Goal: Task Accomplishment & Management: Complete application form

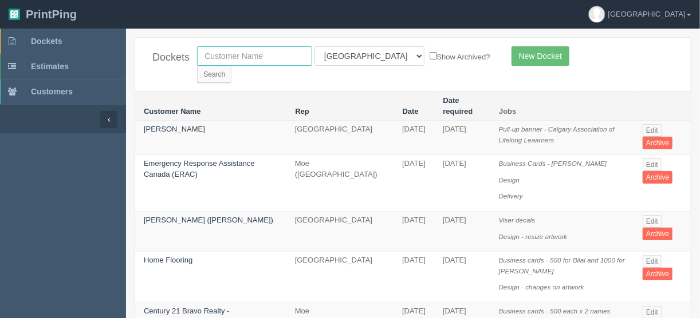
click at [227, 52] on input "text" at bounding box center [254, 55] width 115 height 19
type input "wolseley"
click at [231, 66] on input "Search" at bounding box center [214, 74] width 34 height 17
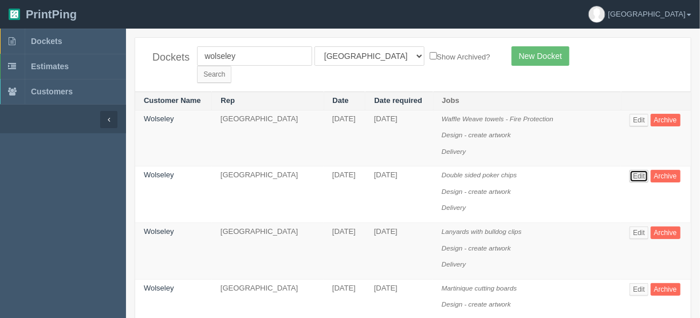
click at [639, 170] on link "Edit" at bounding box center [638, 176] width 19 height 13
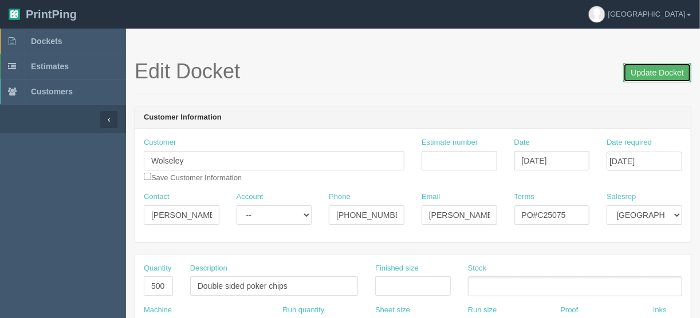
click at [655, 71] on input "Update Docket" at bounding box center [657, 72] width 68 height 19
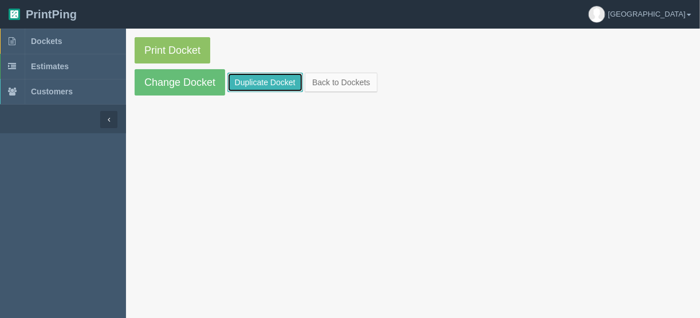
click at [270, 79] on link "Duplicate Docket" at bounding box center [265, 82] width 76 height 19
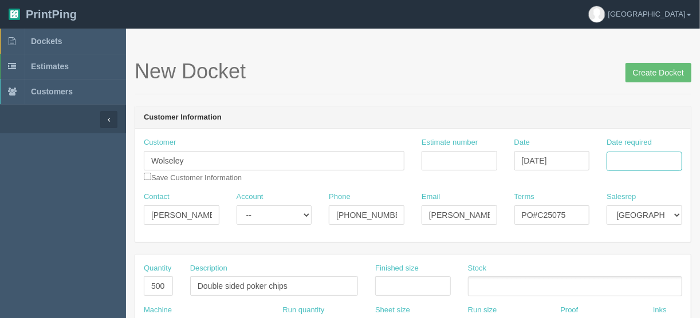
click at [632, 161] on input "Date required" at bounding box center [645, 161] width 76 height 19
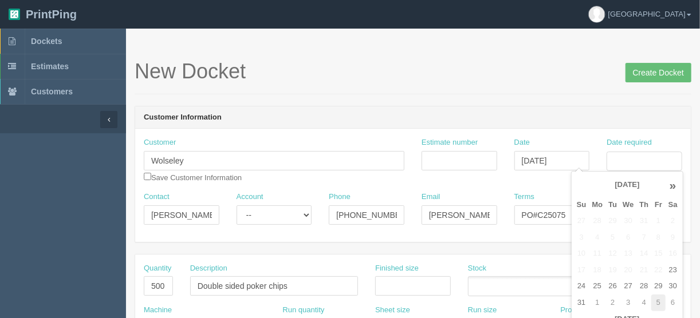
click at [657, 302] on td "5" at bounding box center [658, 303] width 14 height 17
type input "[DATE]"
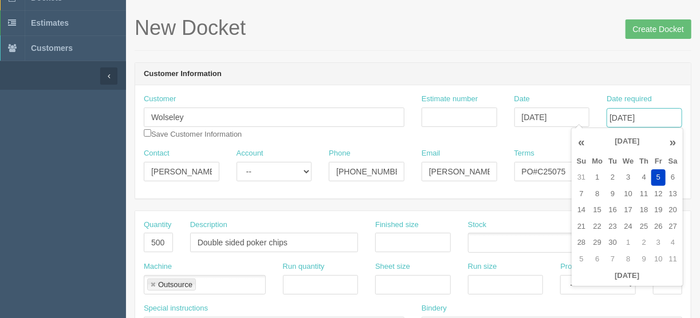
scroll to position [46, 0]
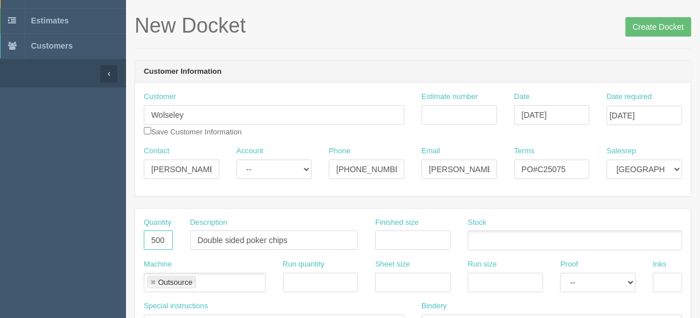
drag, startPoint x: 148, startPoint y: 239, endPoint x: 182, endPoint y: 241, distance: 34.4
click at [182, 241] on div "Quantity 500 Description Double sided poker chips Finished size Stock" at bounding box center [413, 239] width 556 height 42
type input "1"
type input "Delivery"
click at [152, 283] on link at bounding box center [152, 283] width 7 height 7
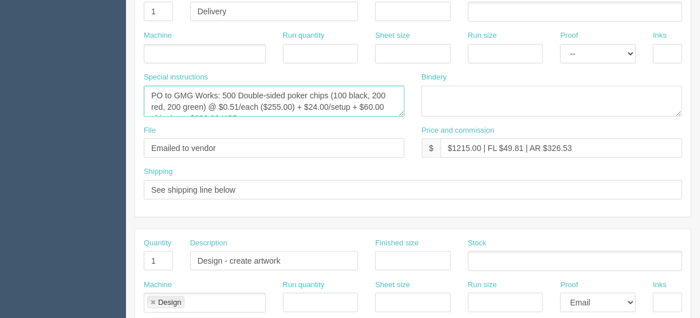
scroll to position [11, 0]
drag, startPoint x: 147, startPoint y: 91, endPoint x: 303, endPoint y: 131, distance: 160.7
click at [294, 131] on div "Quantity 1 Description Delivery Finished size Stock Machine Run quantity Sheet …" at bounding box center [413, 98] width 556 height 237
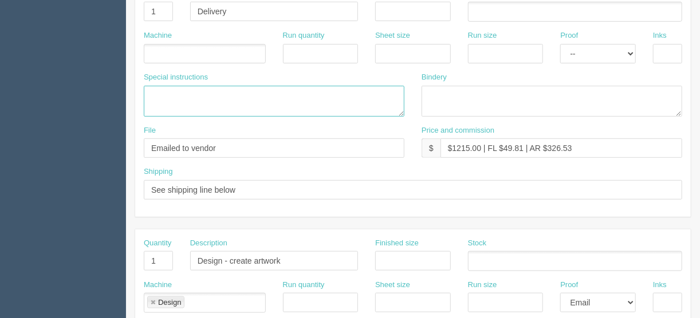
scroll to position [0, 0]
drag, startPoint x: 243, startPoint y: 147, endPoint x: 128, endPoint y: 141, distance: 114.7
click at [135, 141] on div "File Emailed to vendor" at bounding box center [274, 146] width 278 height 42
drag, startPoint x: 580, startPoint y: 147, endPoint x: 450, endPoint y: 137, distance: 129.8
click at [450, 139] on input "$1215.00 | FL $49.81 | AR $326.53" at bounding box center [561, 148] width 242 height 19
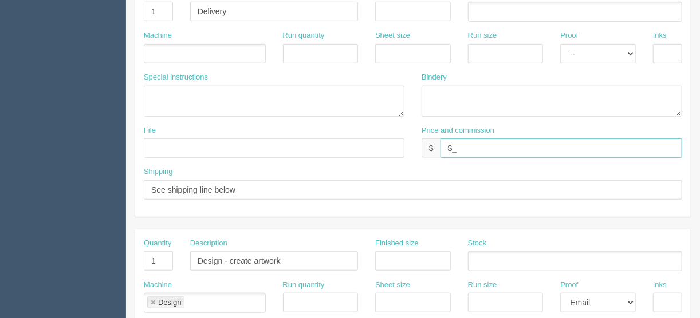
type input "$_________________________________"
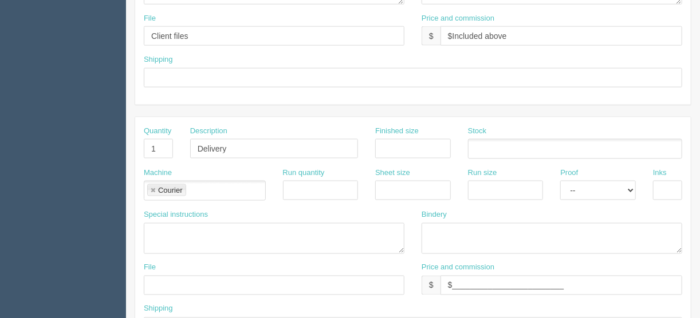
scroll to position [715, 0]
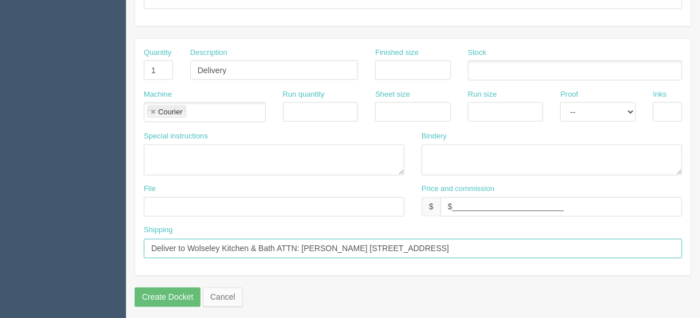
drag, startPoint x: 529, startPoint y: 247, endPoint x: 56, endPoint y: 248, distance: 473.7
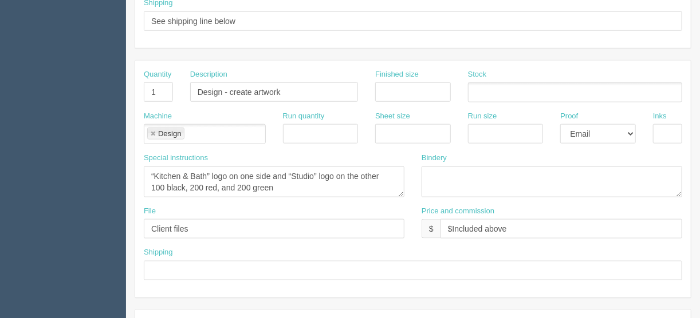
scroll to position [349, 0]
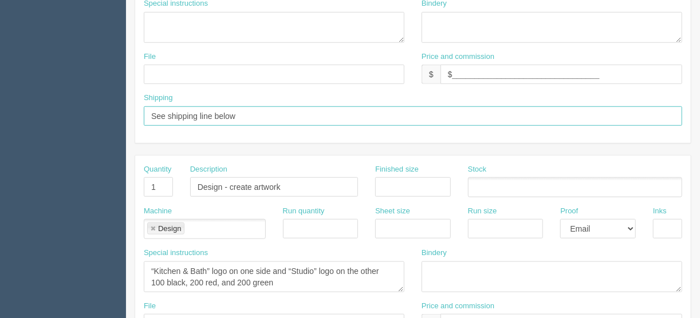
drag, startPoint x: 246, startPoint y: 115, endPoint x: 68, endPoint y: 101, distance: 179.2
click at [68, 101] on section "Dockets Estimates Customers" at bounding box center [350, 185] width 700 height 1011
paste input "Deliver to Wolseley Kitchen & Bath ATTN: Coreen Friesen 18424 – 116th Ave., Edm…"
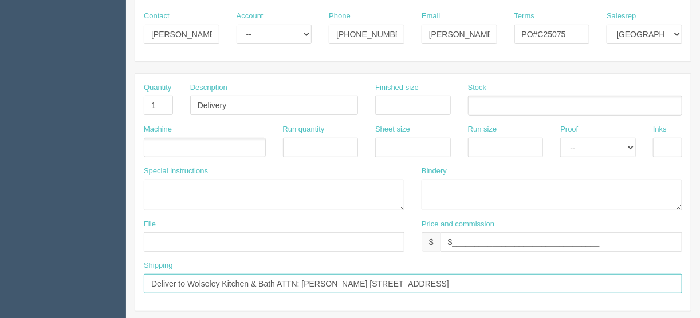
scroll to position [166, 0]
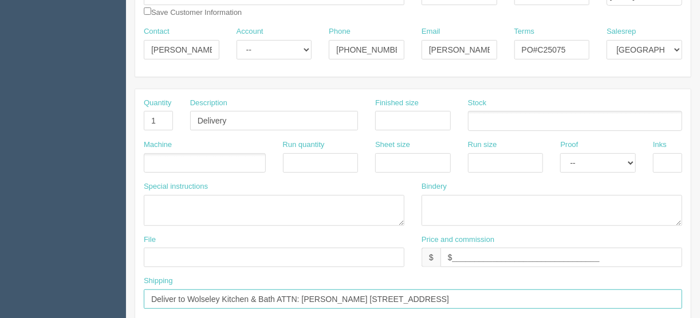
type input "Deliver to Wolseley Kitchen & Bath ATTN: Coreen Friesen 18424 – 116th Ave., Edm…"
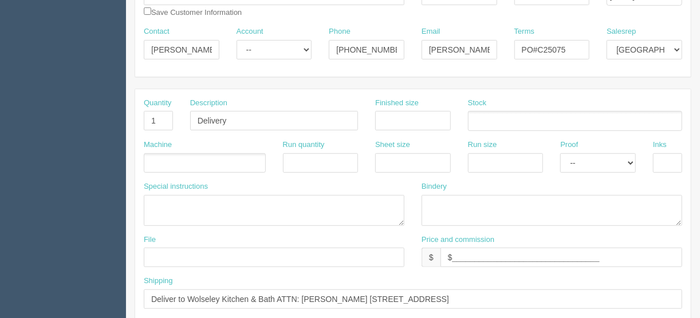
click at [160, 163] on ul at bounding box center [205, 163] width 122 height 20
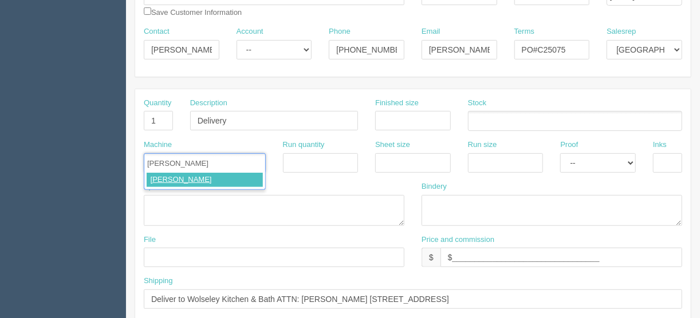
type input "Courier"
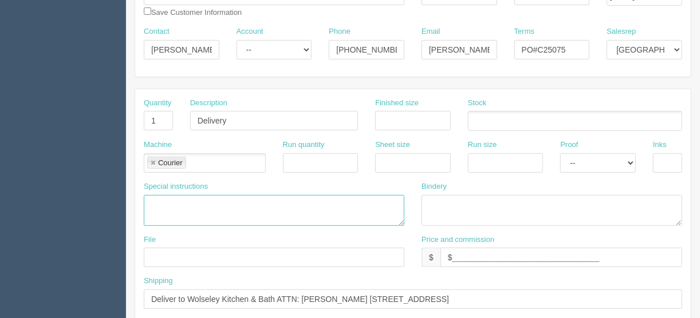
click at [153, 200] on textarea "PO to GMG Works: 500 Double-sided poker chips (100 black, 200 red, 200 green) @…" at bounding box center [274, 210] width 261 height 31
type textarea "C"
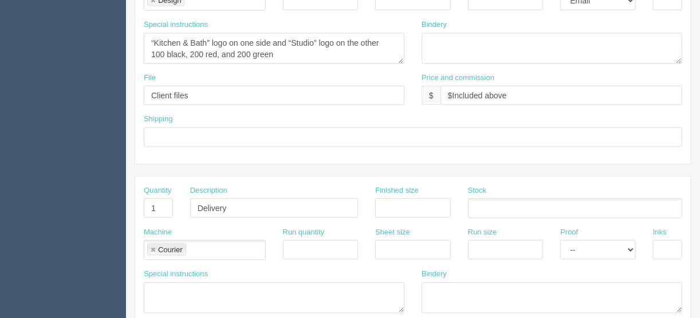
scroll to position [578, 0]
type textarea "500 cutting boards 500 lanyards 500 poker chips"
drag, startPoint x: 278, startPoint y: 52, endPoint x: 115, endPoint y: 27, distance: 165.1
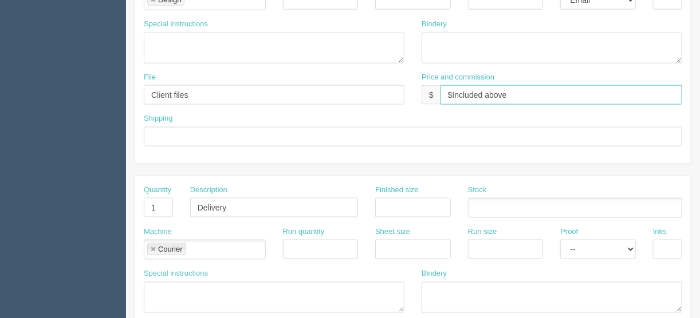
drag, startPoint x: 511, startPoint y: 93, endPoint x: 297, endPoint y: 93, distance: 214.2
click at [297, 93] on div "File Client files Price and commission $ $Included above" at bounding box center [413, 93] width 556 height 42
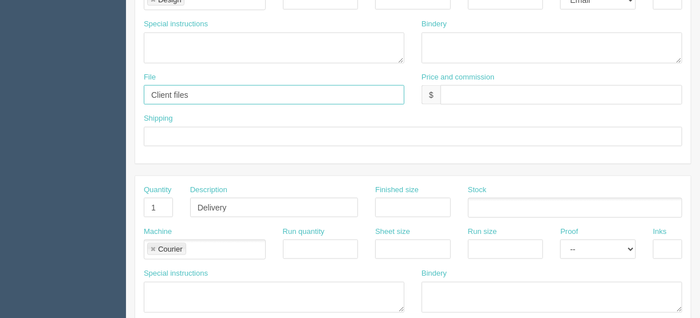
drag, startPoint x: 193, startPoint y: 91, endPoint x: 89, endPoint y: 103, distance: 104.4
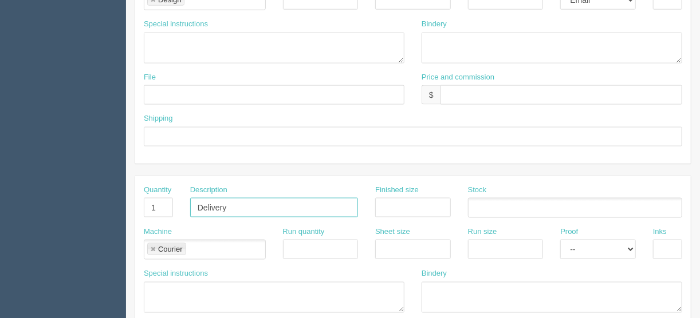
drag, startPoint x: 189, startPoint y: 203, endPoint x: 149, endPoint y: 199, distance: 39.7
click at [155, 202] on div "Quantity 1 Description Delivery Finished size Stock" at bounding box center [413, 206] width 556 height 42
drag, startPoint x: 150, startPoint y: 204, endPoint x: 182, endPoint y: 196, distance: 32.7
click at [169, 200] on input "1" at bounding box center [158, 207] width 29 height 19
drag, startPoint x: 153, startPoint y: 243, endPoint x: 179, endPoint y: 241, distance: 25.9
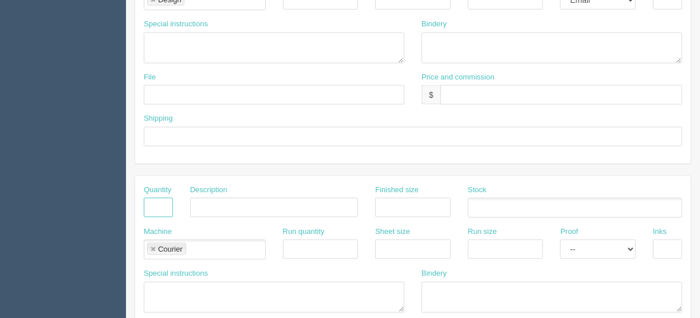
click at [153, 246] on link at bounding box center [152, 249] width 7 height 7
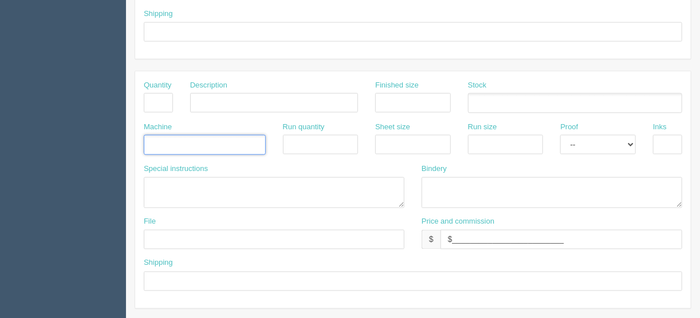
scroll to position [715, 0]
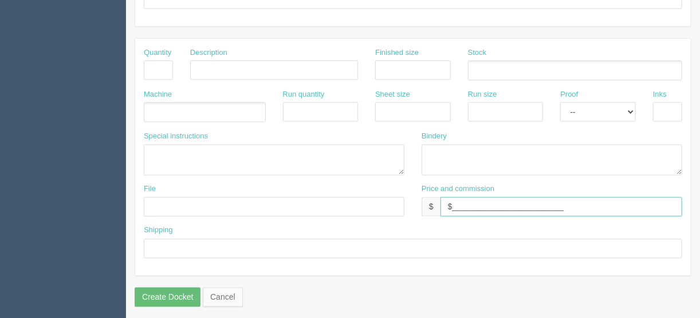
drag, startPoint x: 585, startPoint y: 207, endPoint x: 400, endPoint y: 200, distance: 185.7
click at [401, 200] on div "File Price and commission $ $_________________________" at bounding box center [413, 205] width 556 height 42
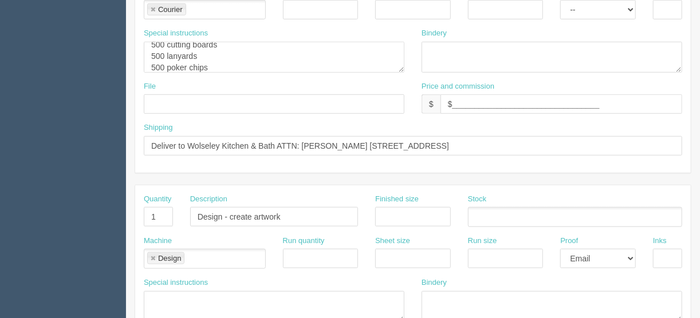
scroll to position [303, 0]
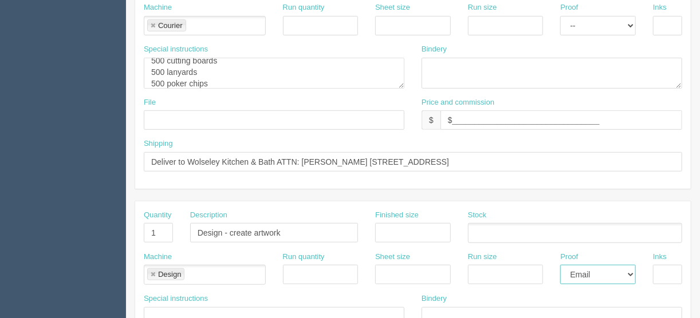
click at [630, 270] on select "-- Email Hard Copy" at bounding box center [598, 274] width 76 height 19
select select
click at [560, 265] on select "-- Email Hard Copy" at bounding box center [598, 274] width 76 height 19
drag, startPoint x: 149, startPoint y: 273, endPoint x: 206, endPoint y: 260, distance: 57.5
click at [151, 273] on link at bounding box center [152, 274] width 7 height 7
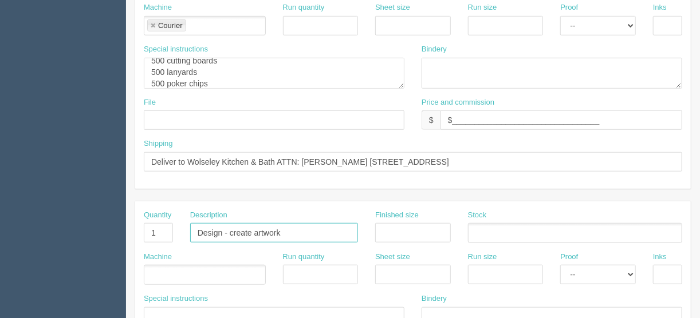
drag, startPoint x: 314, startPoint y: 226, endPoint x: 172, endPoint y: 230, distance: 141.5
click at [172, 230] on div "Quantity 1 Description Design - create artwork Finished size Stock" at bounding box center [413, 231] width 556 height 42
drag, startPoint x: 163, startPoint y: 231, endPoint x: 107, endPoint y: 221, distance: 56.6
click at [117, 223] on section "Dockets Estimates Customers" at bounding box center [350, 231] width 700 height 1011
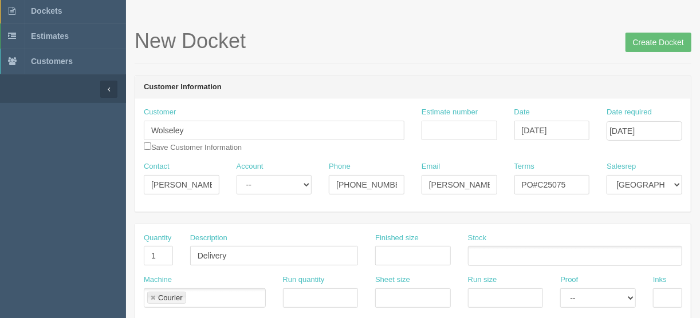
scroll to position [28, 0]
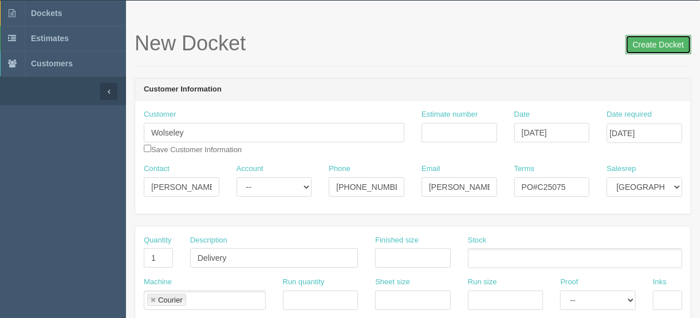
click at [658, 39] on input "Create Docket" at bounding box center [658, 44] width 66 height 19
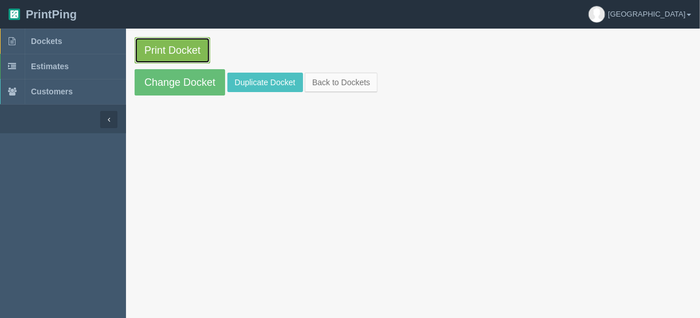
click at [178, 48] on link "Print Docket" at bounding box center [173, 50] width 76 height 26
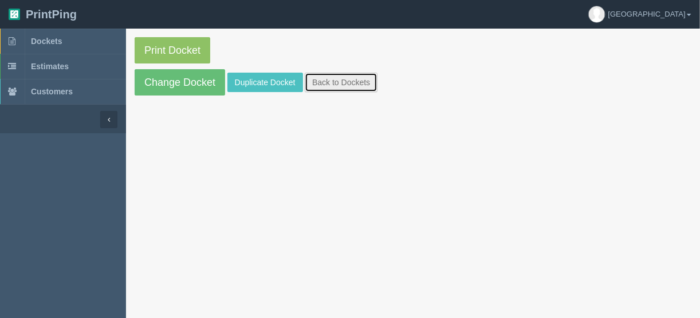
click at [332, 77] on link "Back to Dockets" at bounding box center [341, 82] width 73 height 19
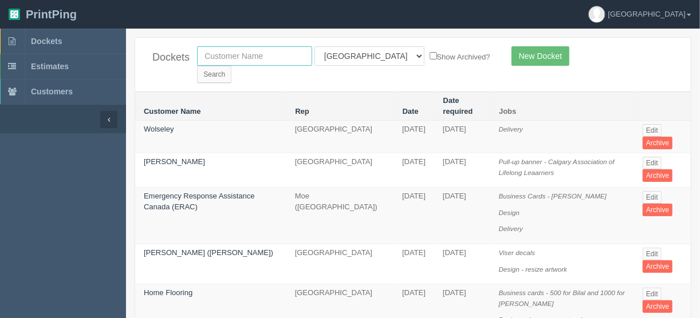
click at [246, 53] on input "text" at bounding box center [254, 55] width 115 height 19
type input "allrush"
click at [367, 52] on select "All Users Ali Ali Test 1 Aly Amy Ankit Arif Brandon Dan France Greg Jim Mark Ma…" at bounding box center [369, 55] width 110 height 19
select select
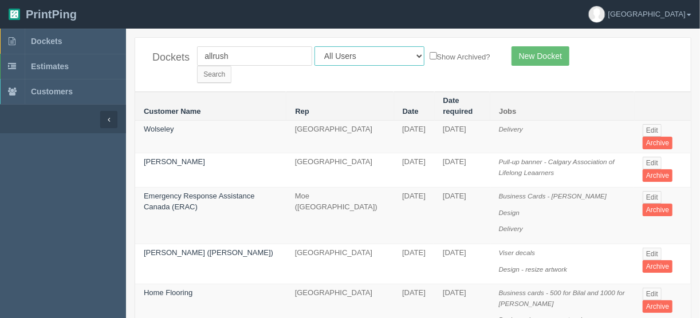
click at [314, 46] on select "All Users Ali Ali Test 1 Aly Amy Ankit Arif Brandon Dan France Greg Jim Mark Ma…" at bounding box center [369, 55] width 110 height 19
click at [231, 66] on input "Search" at bounding box center [214, 74] width 34 height 17
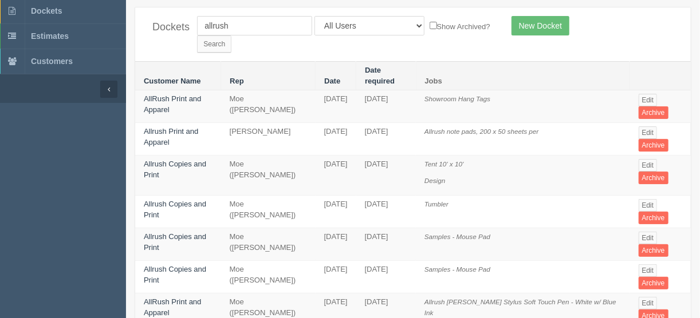
scroll to position [46, 0]
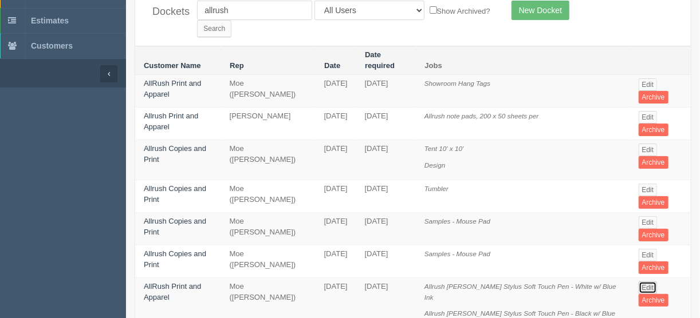
click at [647, 282] on link "Edit" at bounding box center [648, 288] width 19 height 13
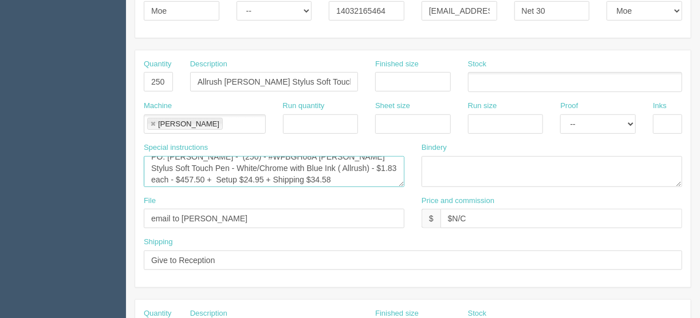
scroll to position [4, 0]
